Goal: Task Accomplishment & Management: Manage account settings

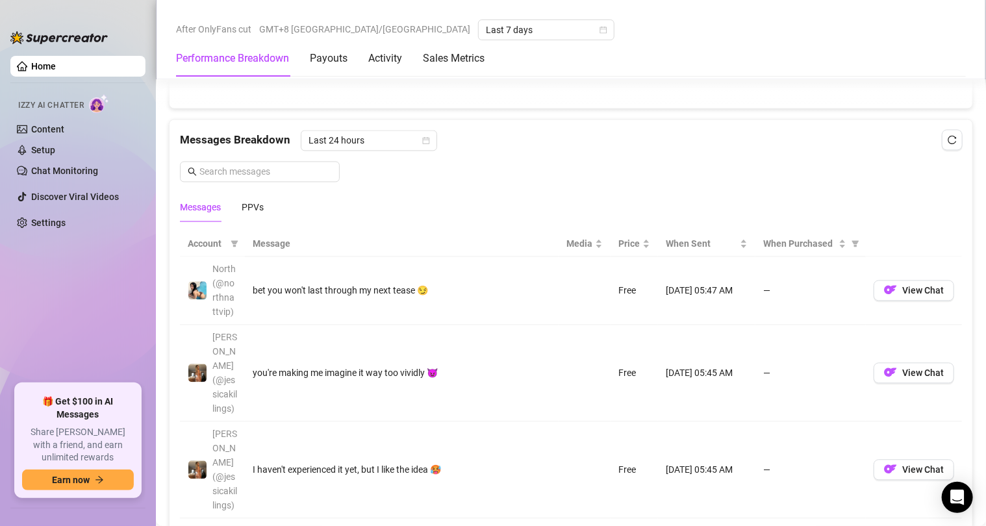
scroll to position [1235, 0]
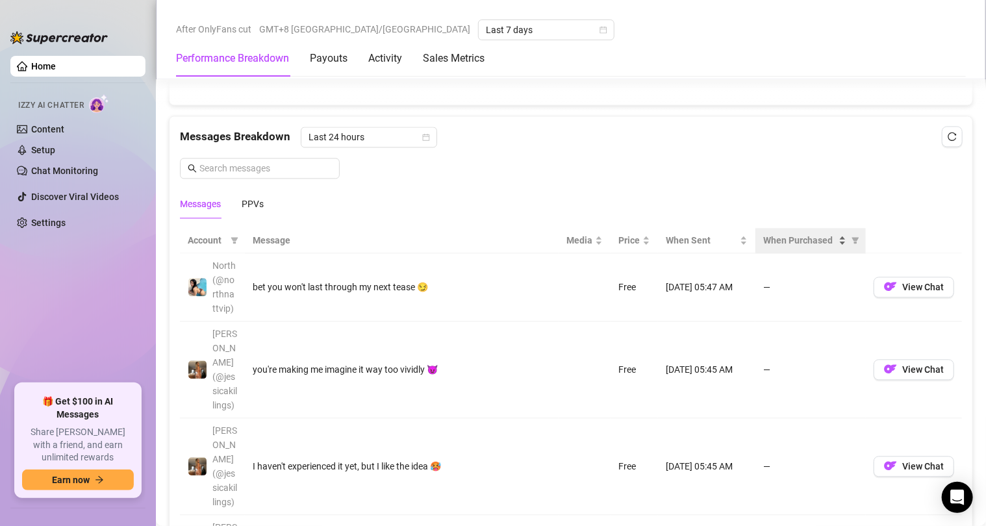
click at [781, 240] on span "When Purchased" at bounding box center [799, 240] width 73 height 14
click at [782, 240] on span "When Purchased" at bounding box center [799, 240] width 73 height 14
click at [778, 239] on span "When Purchased" at bounding box center [799, 240] width 73 height 14
drag, startPoint x: 444, startPoint y: 222, endPoint x: 502, endPoint y: 249, distance: 63.7
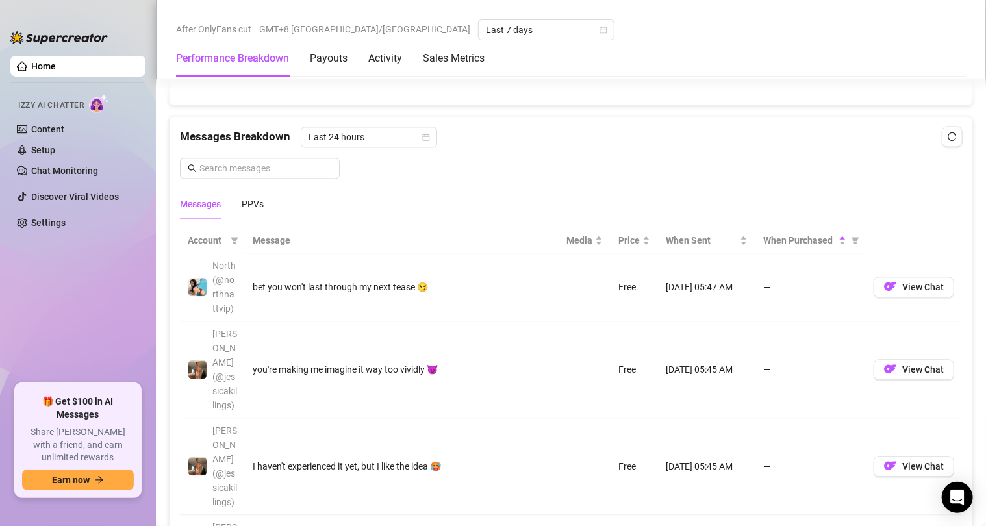
click at [811, 251] on th "When Purchased" at bounding box center [811, 240] width 110 height 25
click at [795, 242] on span "When Purchased" at bounding box center [799, 240] width 73 height 14
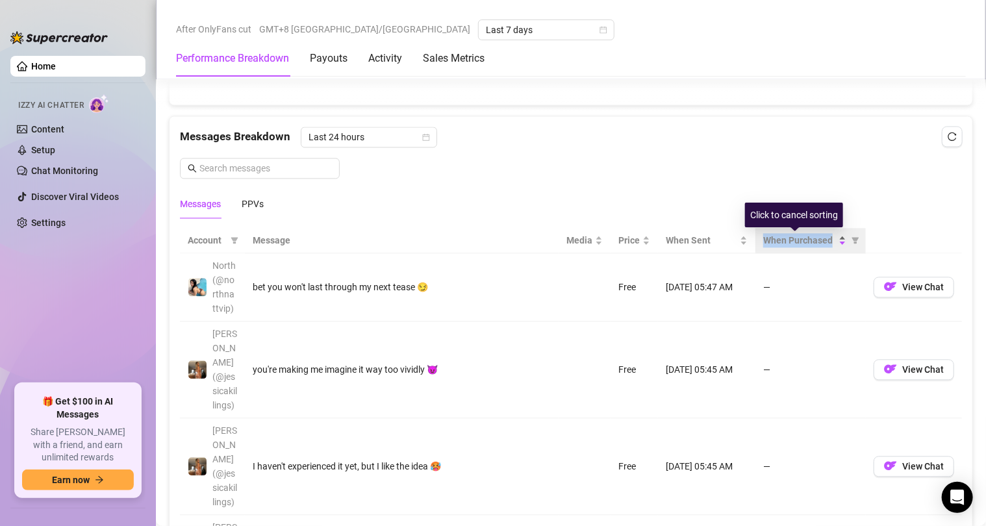
click at [795, 242] on span "When Purchased" at bounding box center [799, 240] width 73 height 14
click at [608, 173] on div "Messages Breakdown Last 24 hours Messages PPVs" at bounding box center [571, 173] width 782 height 92
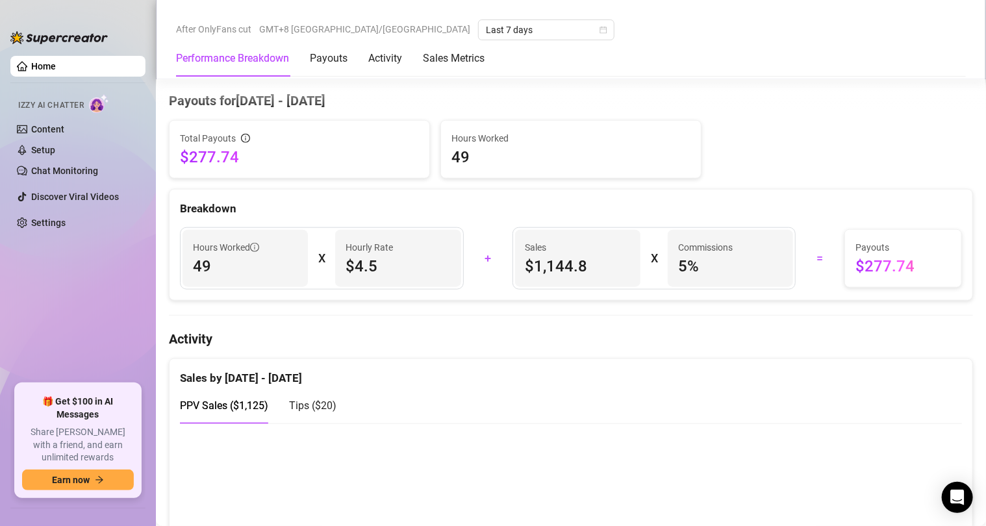
scroll to position [390, 0]
